Goal: Transaction & Acquisition: Subscribe to service/newsletter

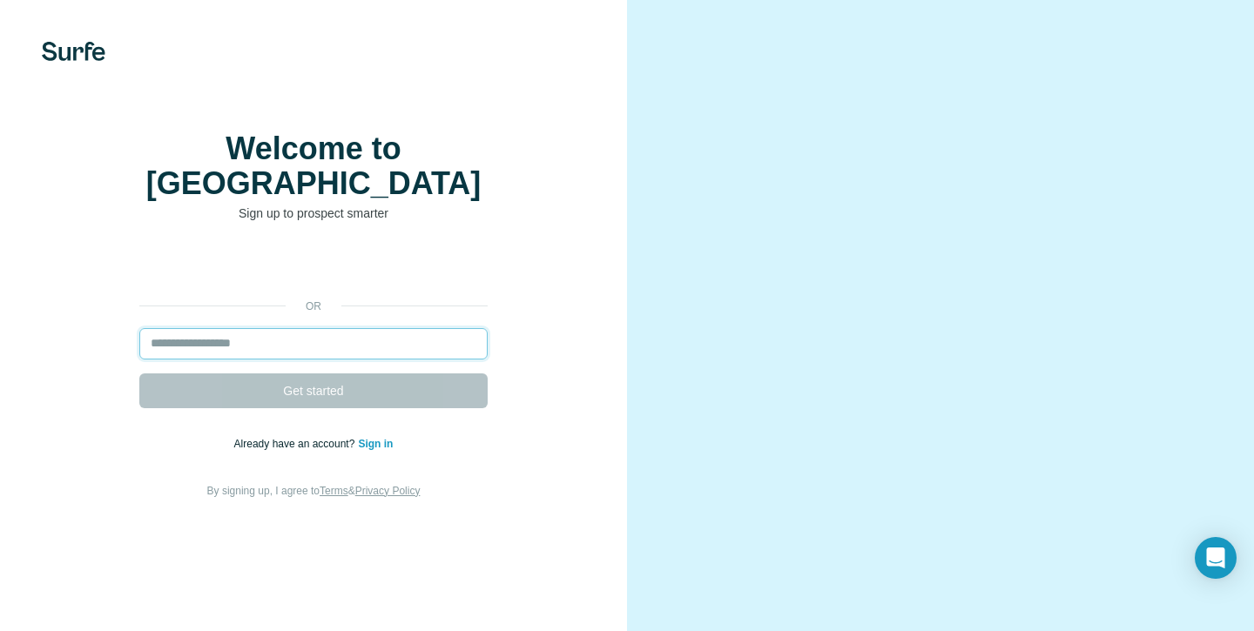
click at [268, 345] on input "email" at bounding box center [313, 343] width 348 height 31
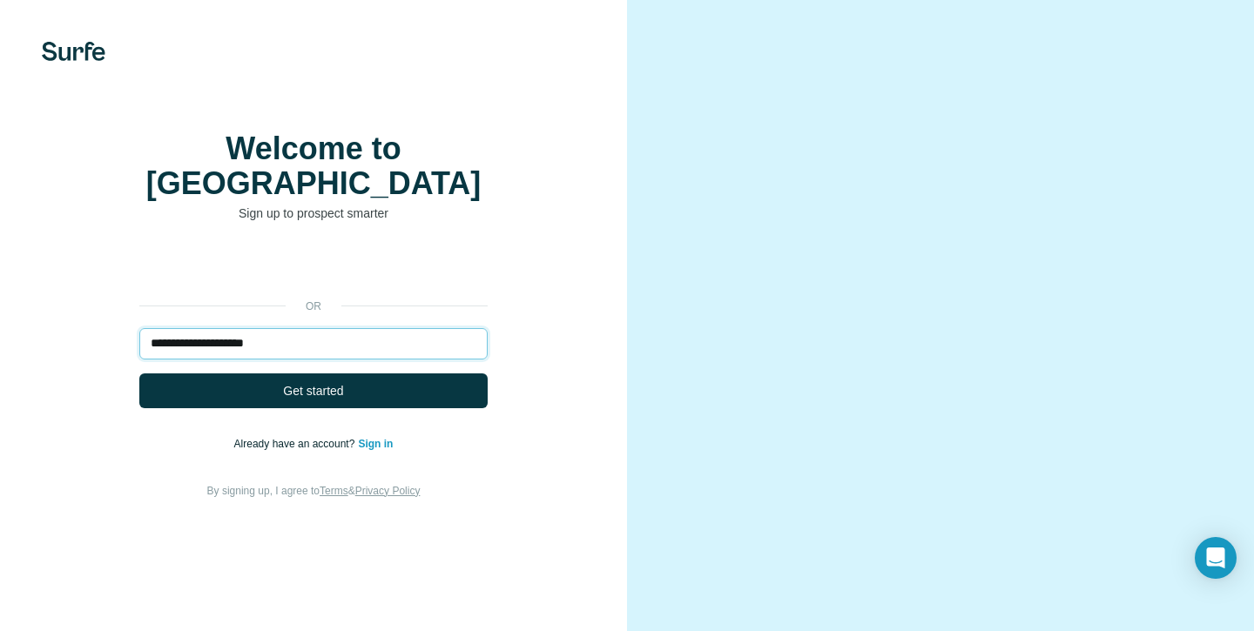
type input "**********"
click at [139, 374] on button "Get started" at bounding box center [313, 391] width 348 height 35
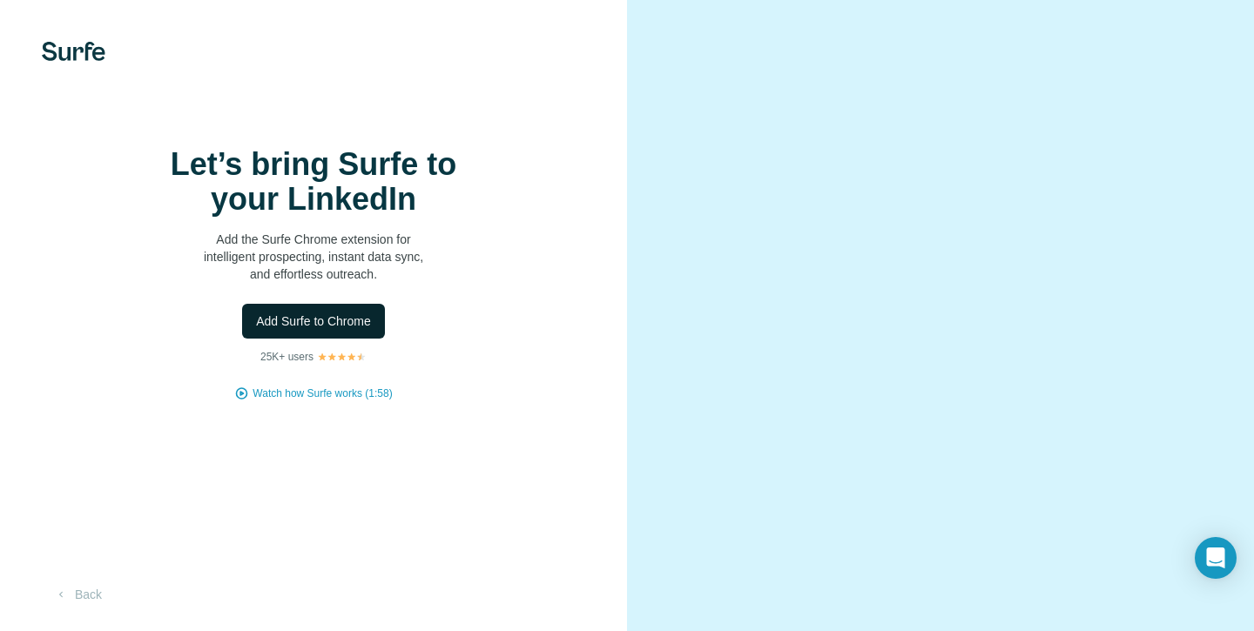
click at [337, 330] on span "Add Surfe to Chrome" at bounding box center [313, 321] width 115 height 17
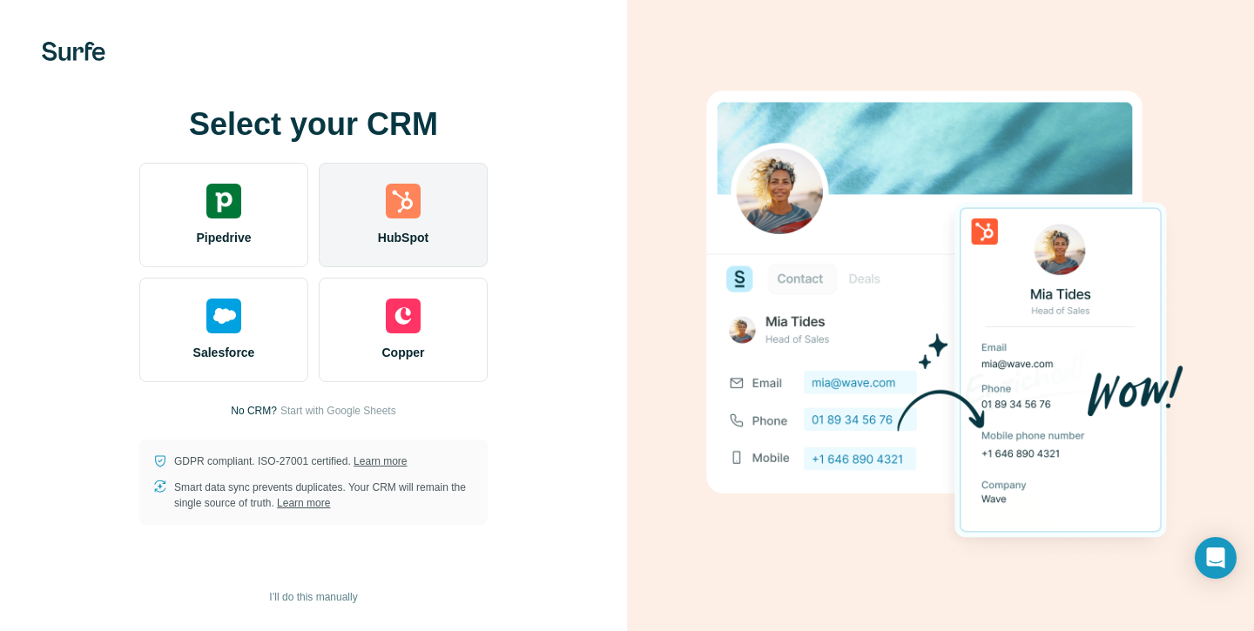
click at [430, 203] on div "HubSpot" at bounding box center [403, 215] width 169 height 104
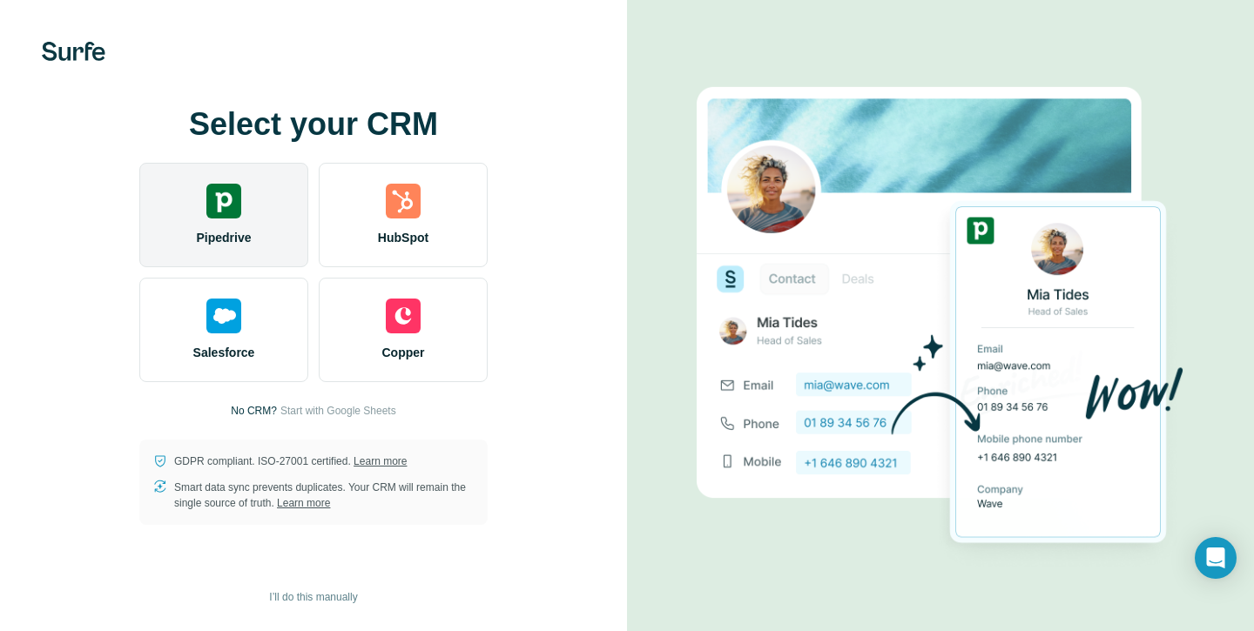
click at [252, 235] on div "Pipedrive" at bounding box center [223, 215] width 169 height 104
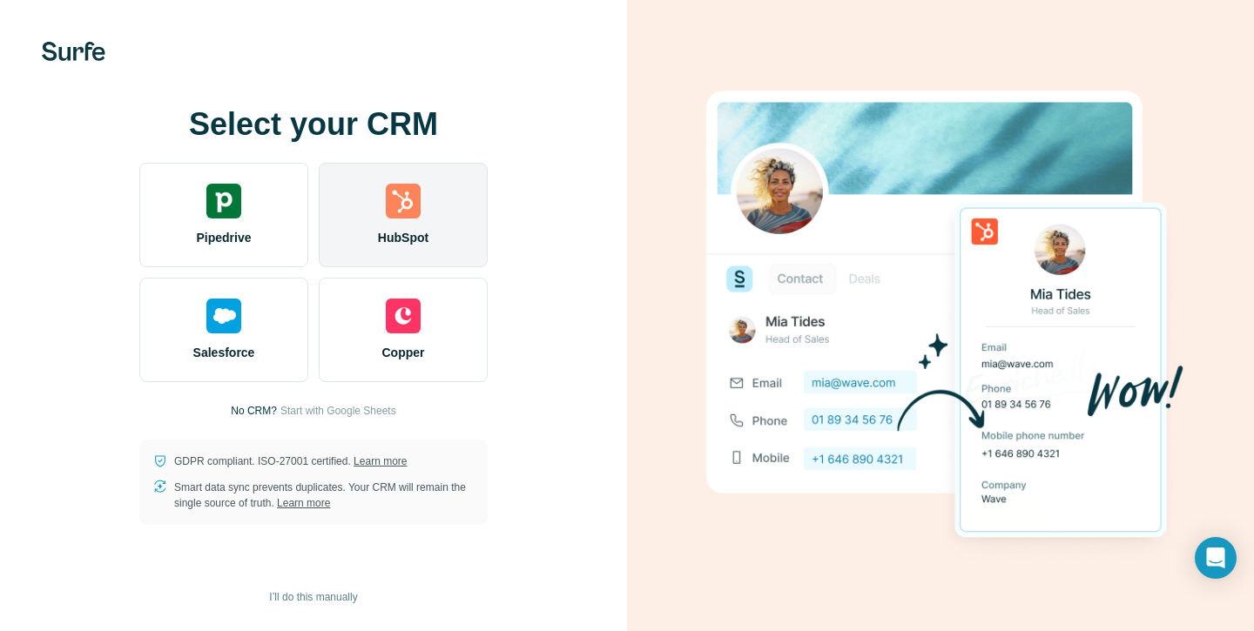
click at [410, 226] on div "HubSpot" at bounding box center [403, 215] width 169 height 104
